Goal: Information Seeking & Learning: Learn about a topic

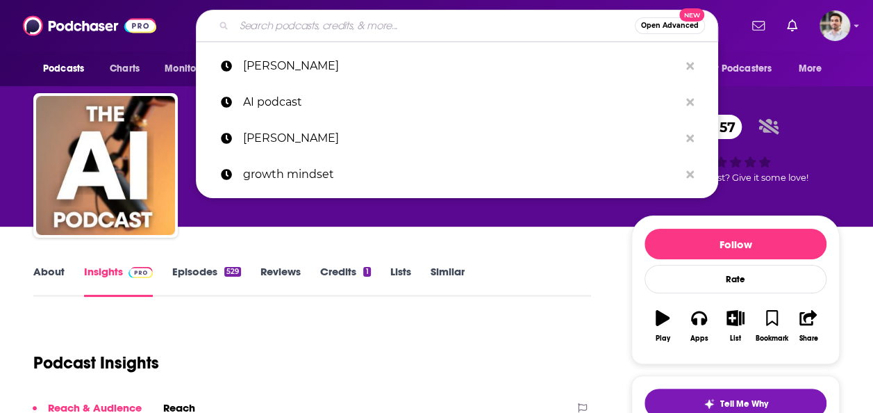
click at [342, 28] on input "Search podcasts, credits, & more..." at bounding box center [434, 26] width 401 height 22
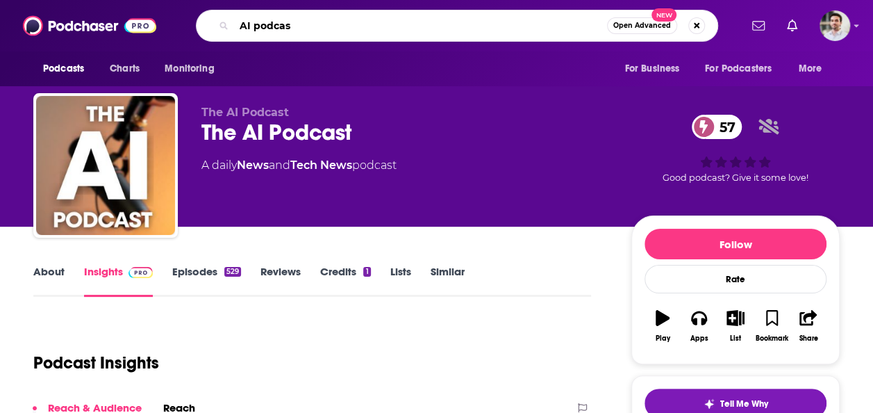
type input "AI podcast"
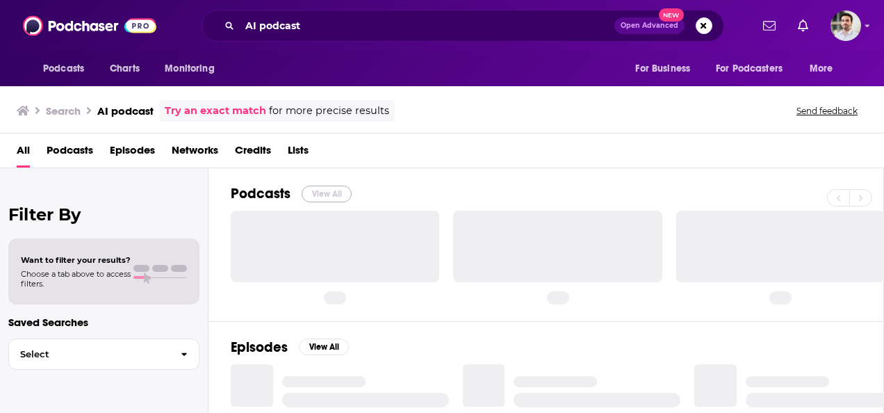
click at [332, 199] on button "View All" at bounding box center [327, 193] width 50 height 17
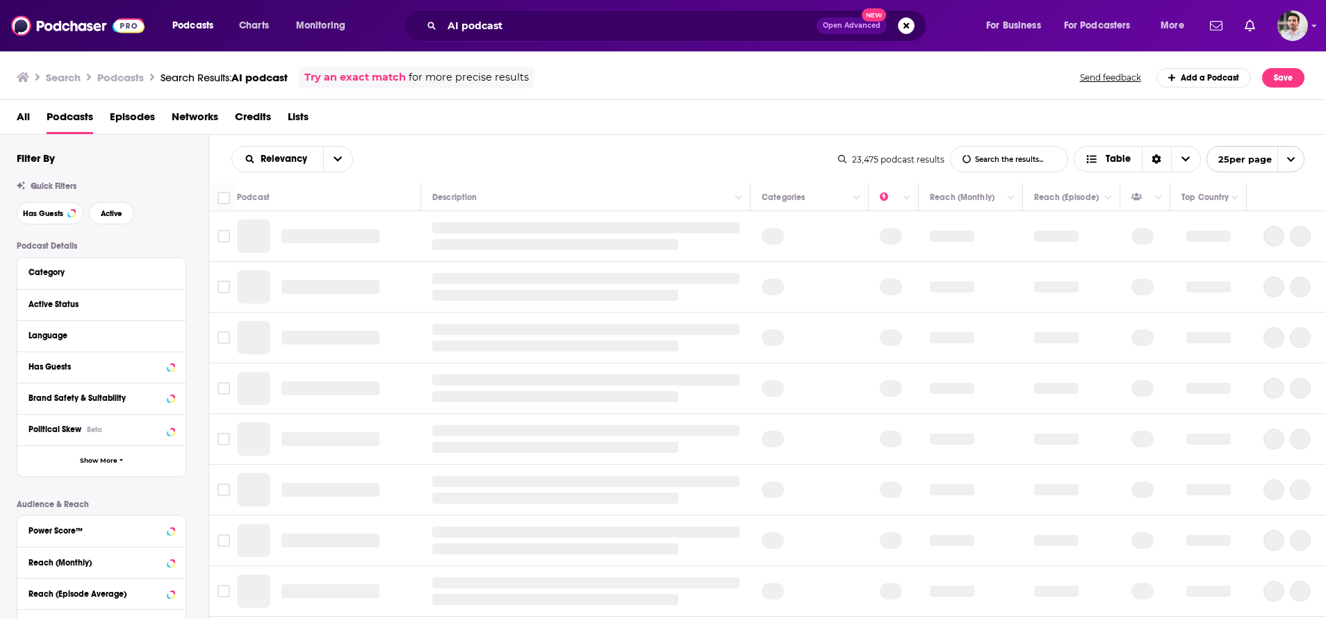
drag, startPoint x: 767, startPoint y: 0, endPoint x: 720, endPoint y: 142, distance: 149.4
click at [720, 142] on div "Relevancy List Search Input Search the results... Table 23,475 podcast results …" at bounding box center [767, 159] width 1117 height 49
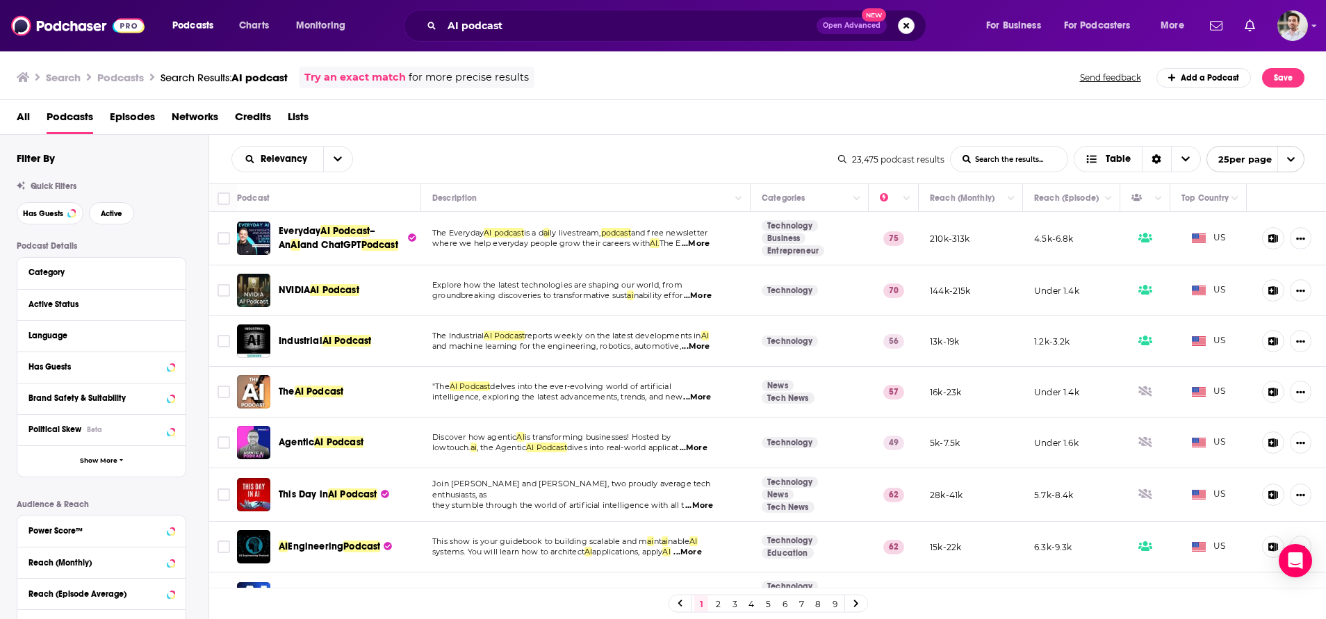
click at [873, 27] on button "Search podcasts, credits, & more..." at bounding box center [906, 25] width 17 height 17
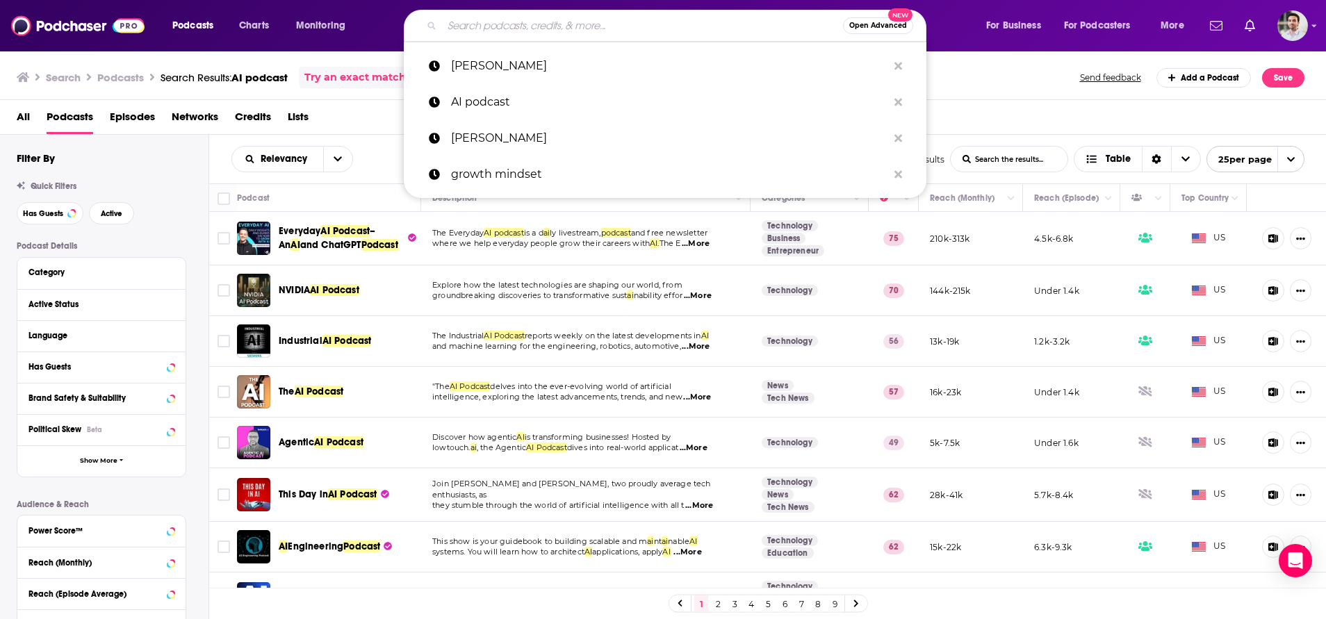
click at [873, 79] on div "Search Podcasts Search Results: AI podcast Try an exact match for more precise …" at bounding box center [660, 78] width 1287 height 22
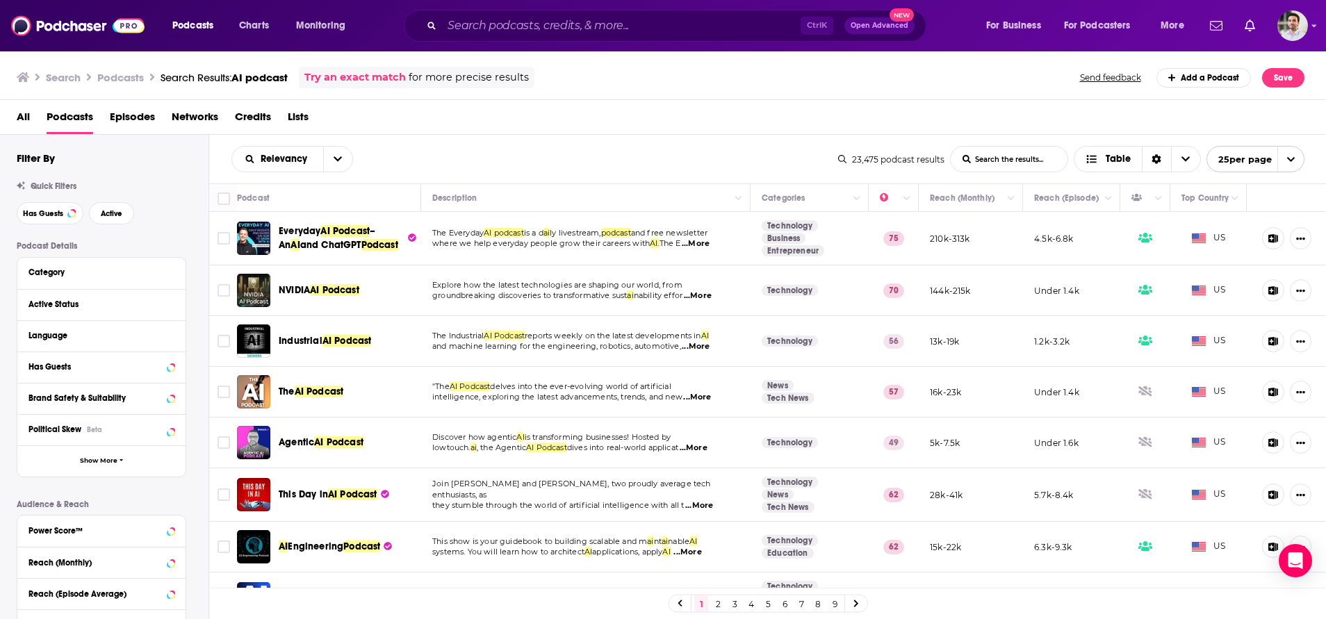
click at [654, 117] on div "All Podcasts Episodes Networks Credits Lists" at bounding box center [666, 120] width 1298 height 28
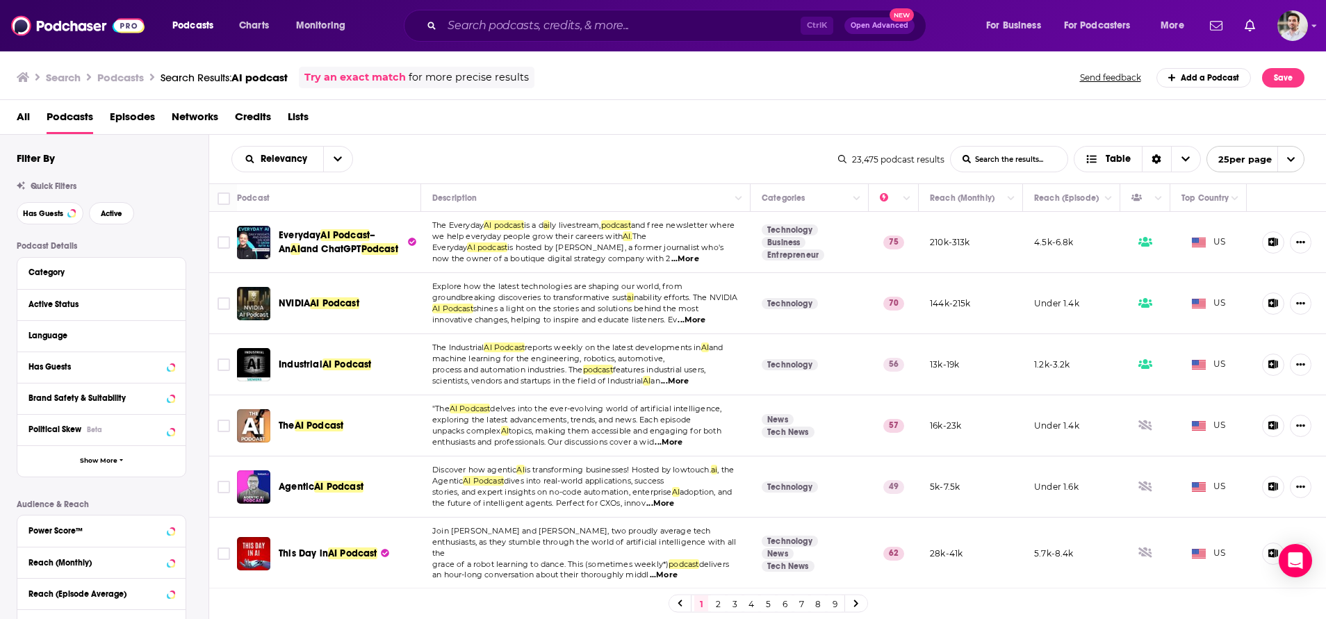
drag, startPoint x: 1002, startPoint y: 0, endPoint x: 910, endPoint y: 142, distance: 168.8
click at [873, 142] on div "Relevancy List Search Input Search the results... Table 23,475 podcast results …" at bounding box center [767, 159] width 1117 height 49
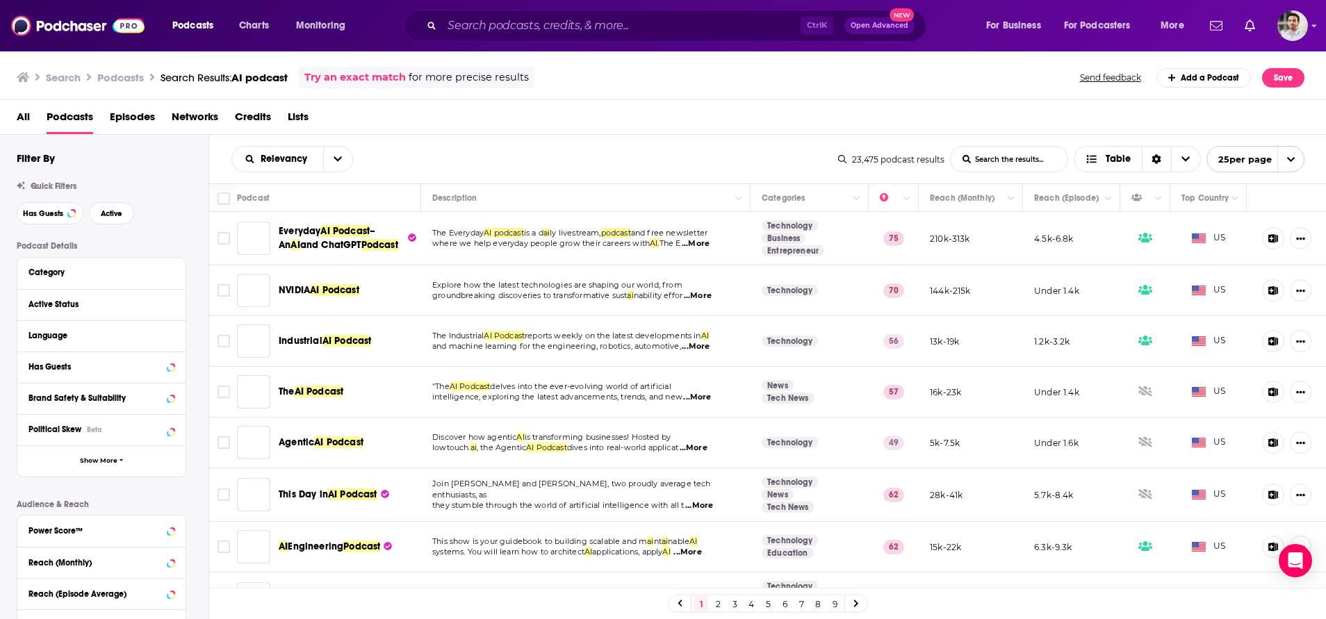
drag, startPoint x: 1565, startPoint y: 0, endPoint x: 723, endPoint y: 134, distance: 852.6
click at [723, 134] on div "All Podcasts Episodes Networks Credits Lists" at bounding box center [666, 120] width 1298 height 28
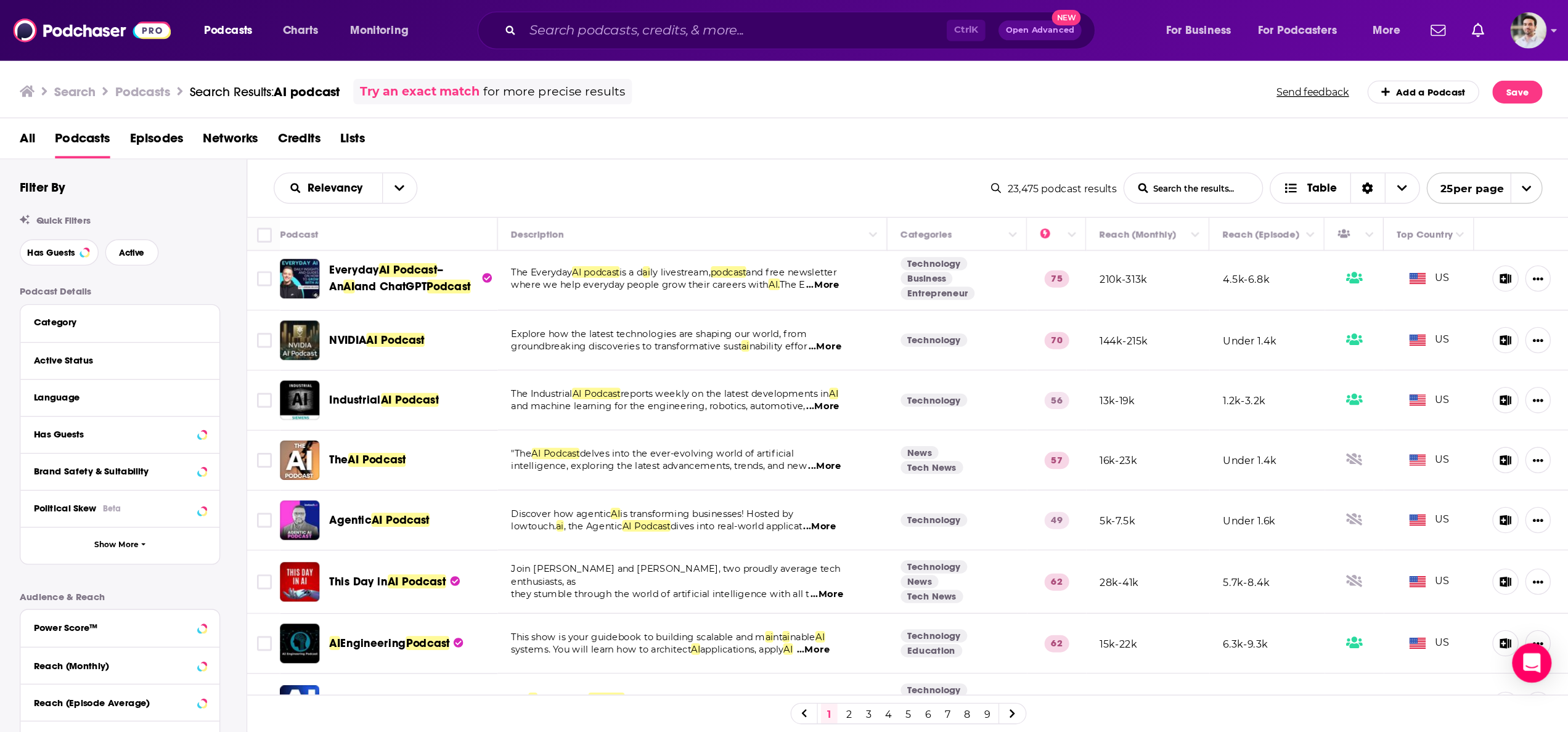
scroll to position [3, 0]
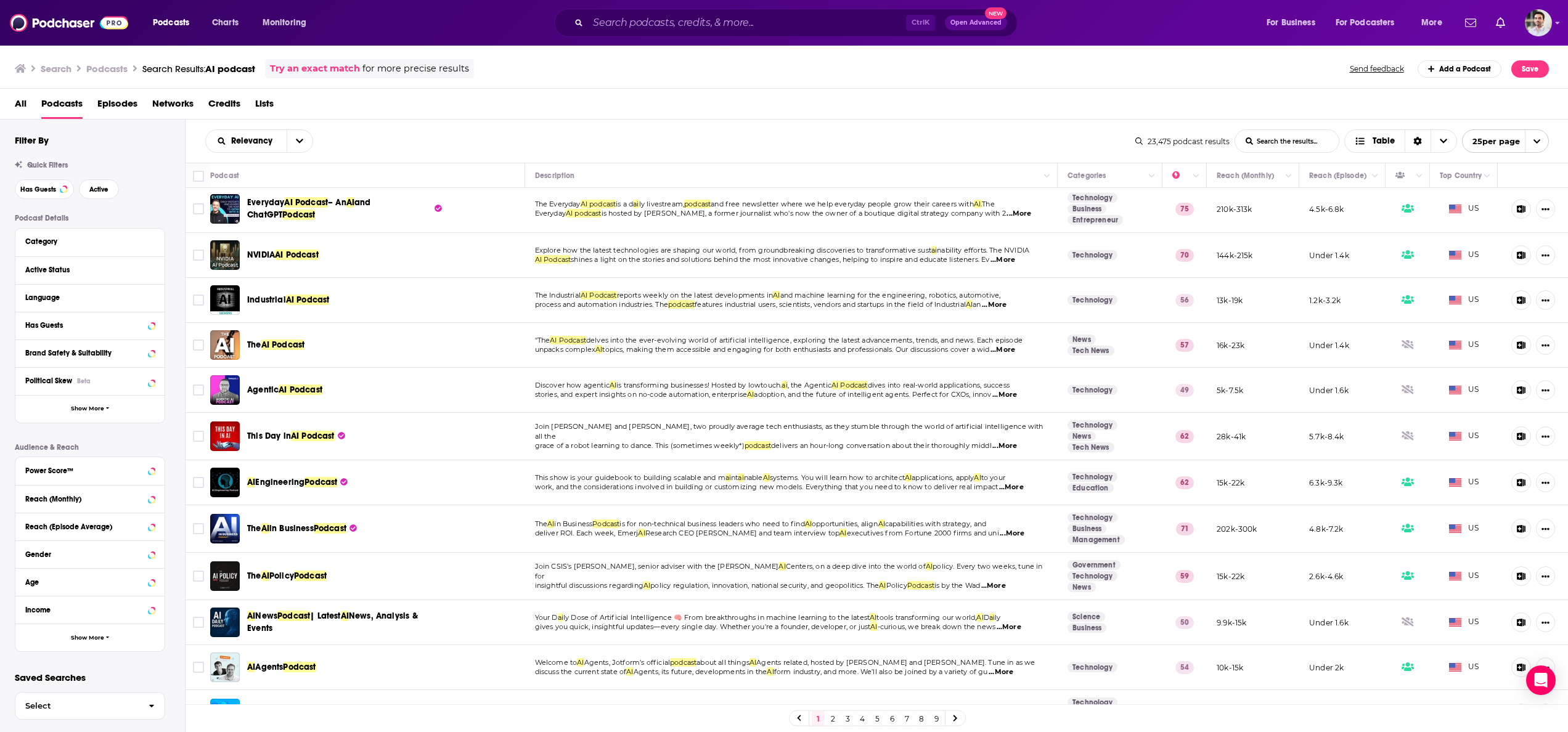
drag, startPoint x: 1123, startPoint y: 0, endPoint x: 803, endPoint y: 116, distance: 340.4
click at [775, 116] on div "All Podcasts Episodes Networks Credits Lists" at bounding box center [787, 106] width 1544 height 25
